Goal: Information Seeking & Learning: Check status

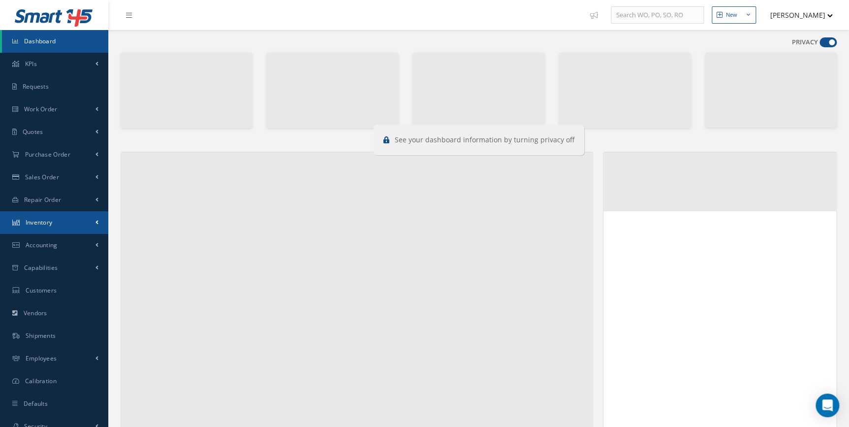
click at [85, 217] on link "Inventory" at bounding box center [54, 222] width 108 height 23
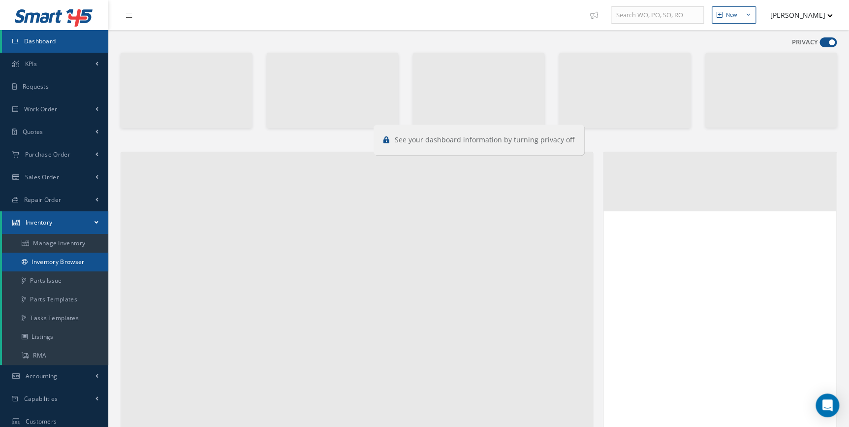
click at [74, 266] on link "Inventory Browser" at bounding box center [55, 261] width 106 height 19
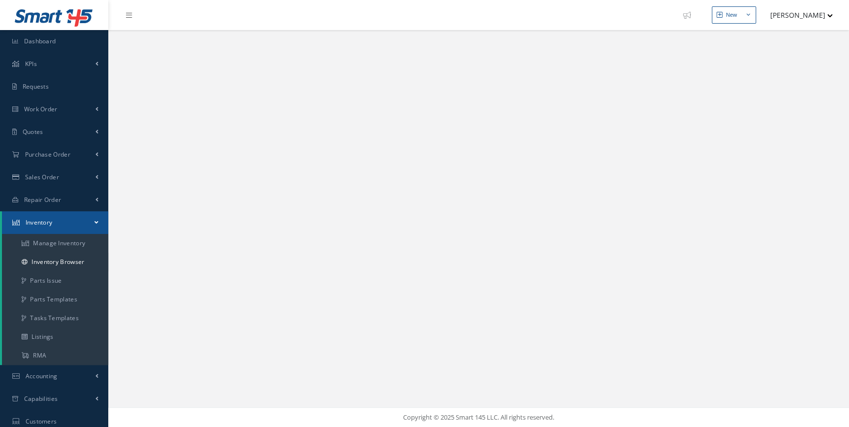
select select "25"
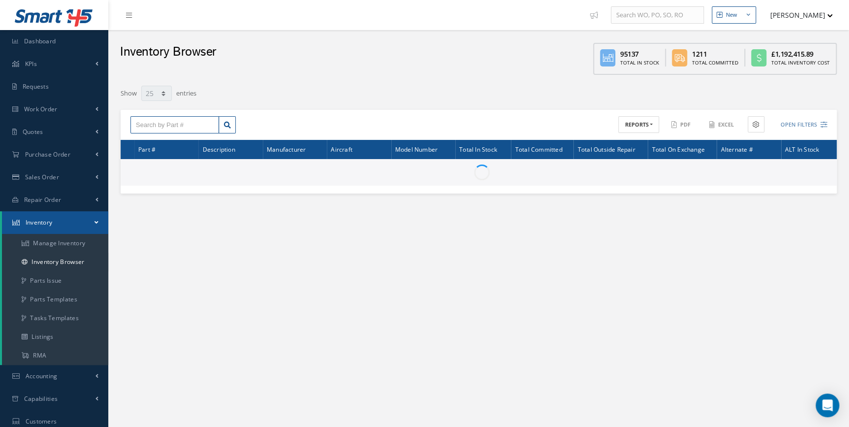
click at [163, 130] on input "text" at bounding box center [174, 125] width 89 height 18
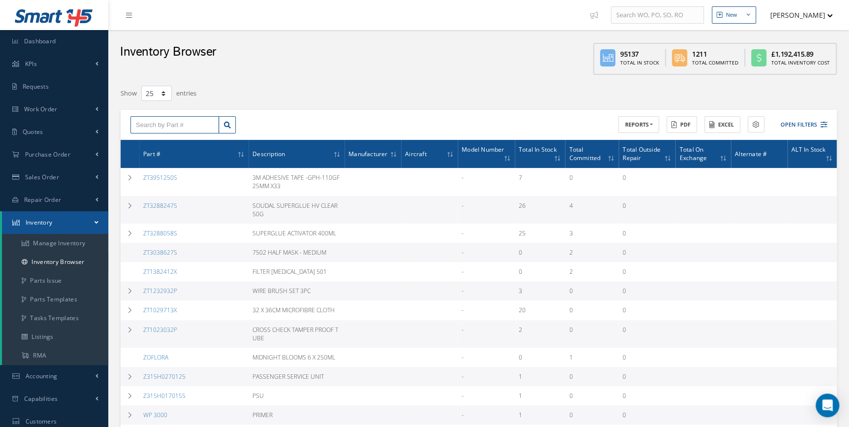
paste input "D5331034701200"
type input "D5331034701200"
click at [231, 127] on link at bounding box center [226, 125] width 17 height 18
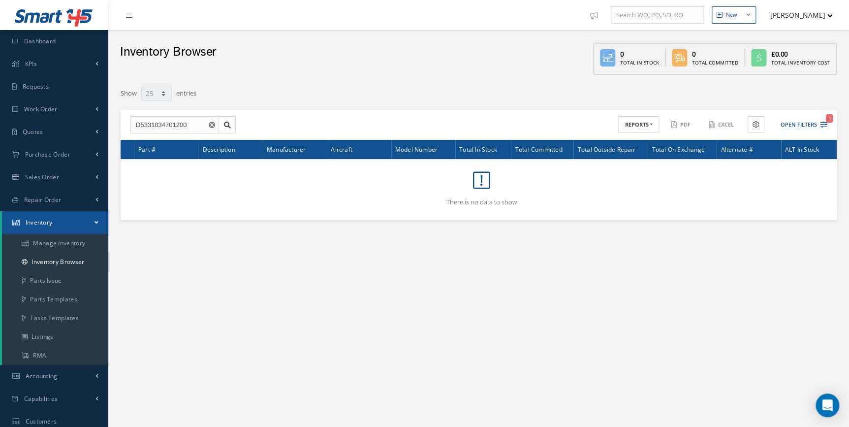
click at [210, 124] on use "Reset" at bounding box center [212, 125] width 6 height 6
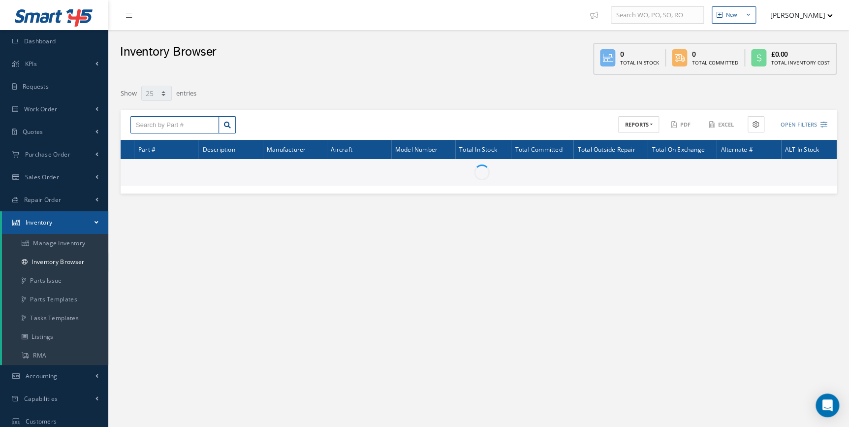
click at [188, 127] on input "text" at bounding box center [174, 125] width 89 height 18
paste input "2. D5347506001200"
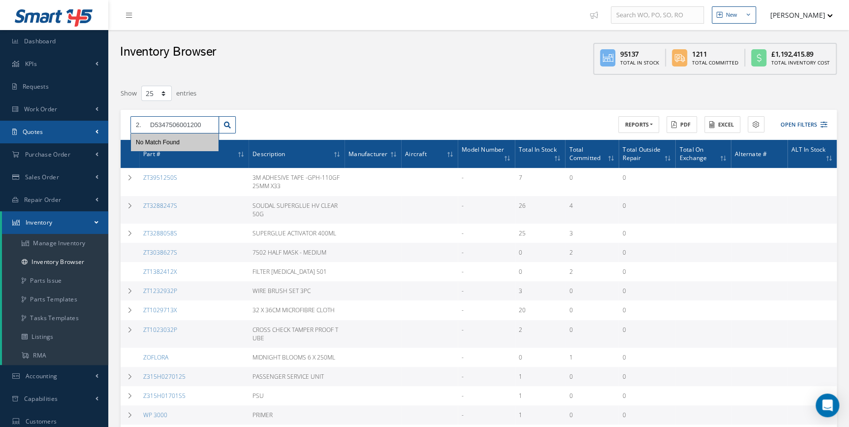
drag, startPoint x: 148, startPoint y: 126, endPoint x: 80, endPoint y: 131, distance: 68.1
click at [83, 132] on div "Smart 145 Dashboard KPIs Work Order Accounting Requests Work Order Work Order P…" at bounding box center [424, 387] width 849 height 775
type input "D5347506001200"
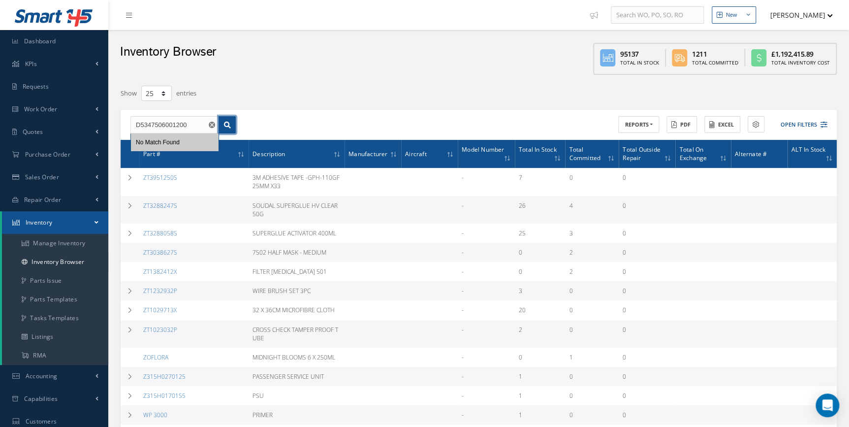
click at [231, 121] on link at bounding box center [226, 125] width 17 height 18
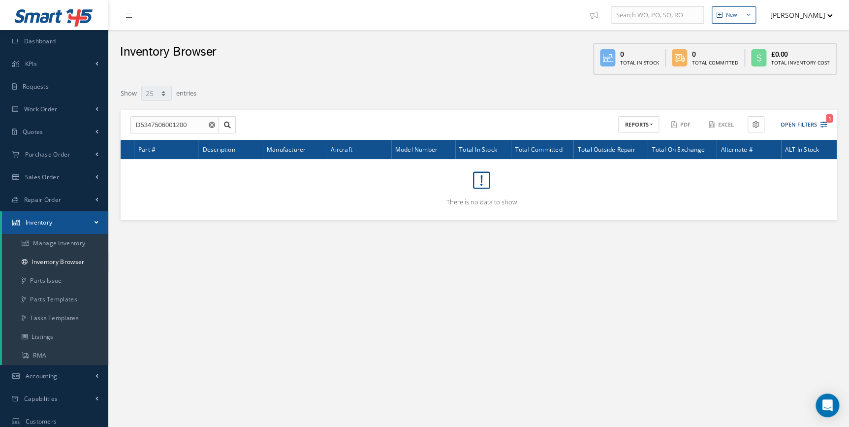
click at [827, 125] on div "ACTIONS Receive Payments Select Customer Cabinair Services 1ST CHOICE AEROSPACE…" at bounding box center [655, 124] width 352 height 17
click at [823, 123] on icon "1" at bounding box center [823, 124] width 7 height 7
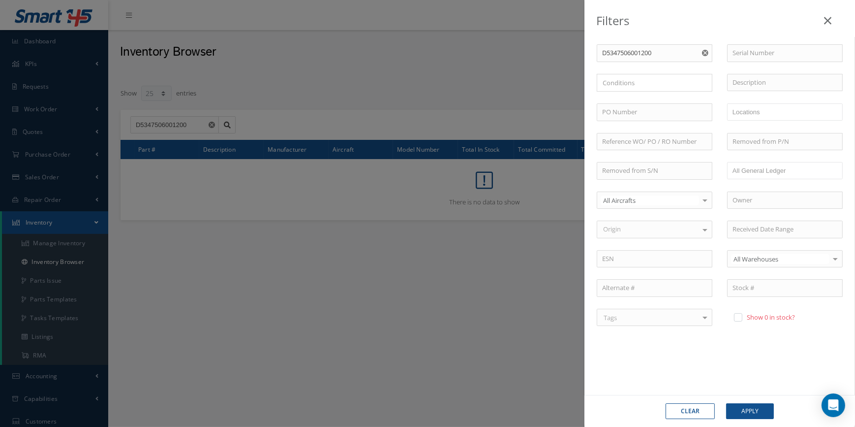
click at [742, 315] on label at bounding box center [743, 316] width 2 height 9
click at [738, 315] on input "checkbox" at bounding box center [737, 317] width 6 height 6
checkbox input "true"
click at [757, 414] on button "Apply" at bounding box center [750, 411] width 48 height 16
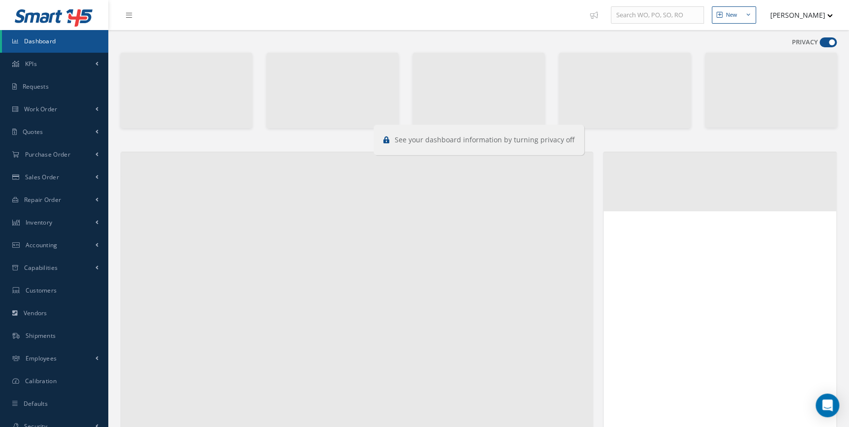
click at [831, 47] on span at bounding box center [827, 42] width 17 height 10
click at [819, 44] on input "checkbox" at bounding box center [819, 44] width 0 height 0
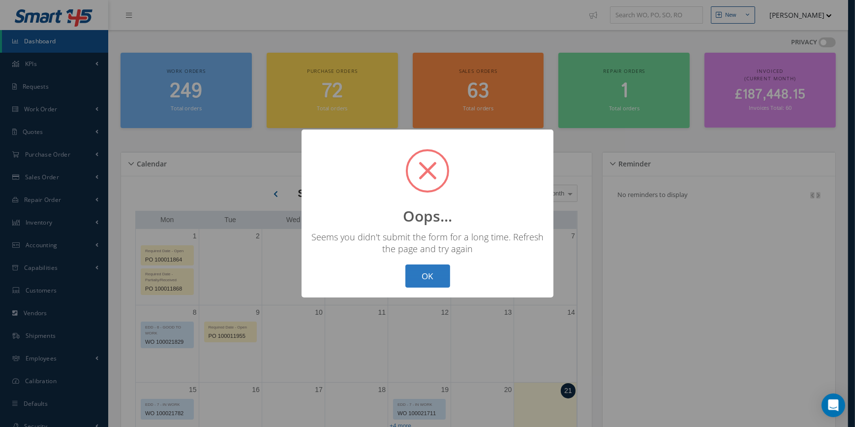
click at [415, 284] on button "OK" at bounding box center [427, 275] width 45 height 23
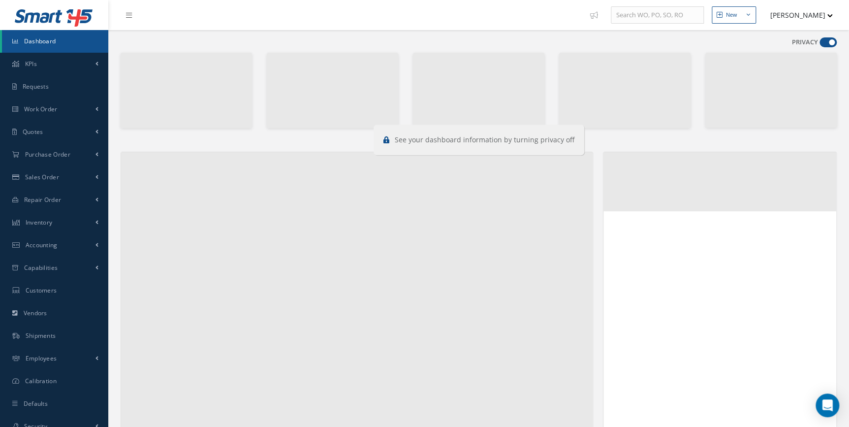
click at [821, 41] on span at bounding box center [827, 42] width 17 height 10
click at [819, 44] on input "checkbox" at bounding box center [819, 44] width 0 height 0
